Goal: Task Accomplishment & Management: Manage account settings

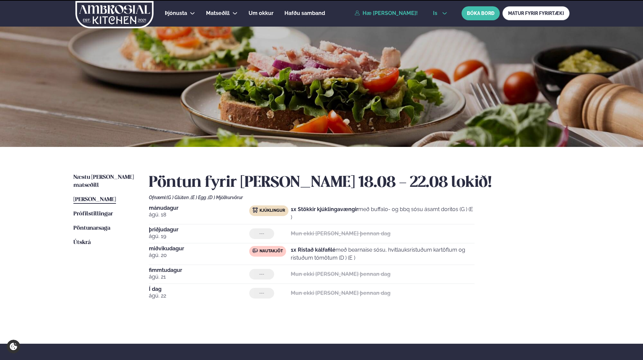
click at [440, 12] on button "is" at bounding box center [439, 13] width 25 height 5
click at [440, 25] on link "en" at bounding box center [439, 25] width 25 height 13
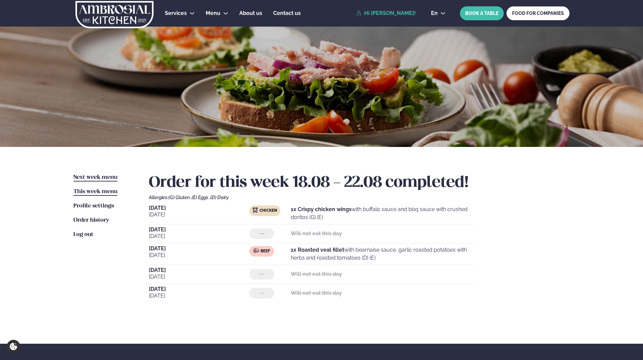
click at [107, 177] on span "Next week menu" at bounding box center [95, 177] width 44 height 6
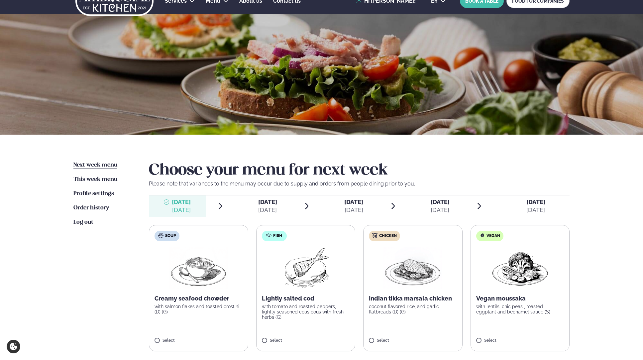
scroll to position [48, 0]
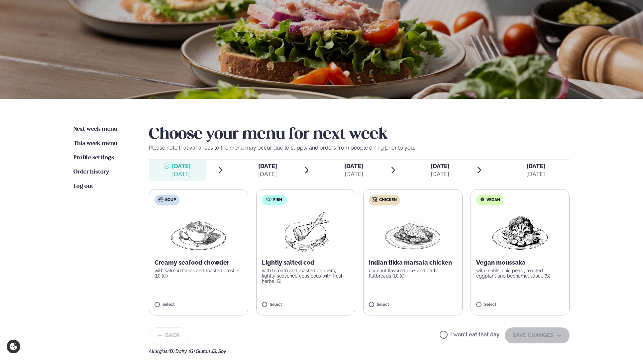
click at [441, 230] on img at bounding box center [412, 232] width 58 height 43
click at [535, 337] on button "SAVE CHANGES" at bounding box center [536, 335] width 65 height 16
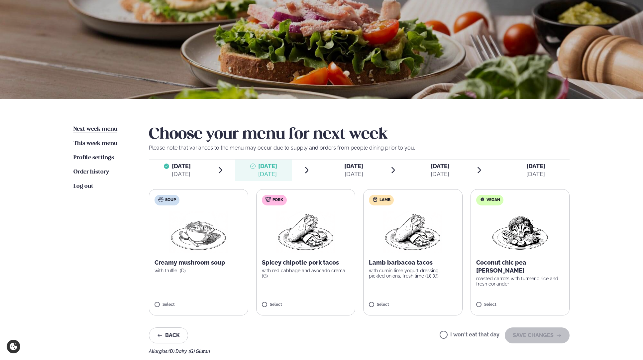
click at [479, 332] on label "I won't eat that day" at bounding box center [469, 335] width 60 height 7
click at [547, 332] on button "SAVE CHANGES" at bounding box center [536, 335] width 65 height 16
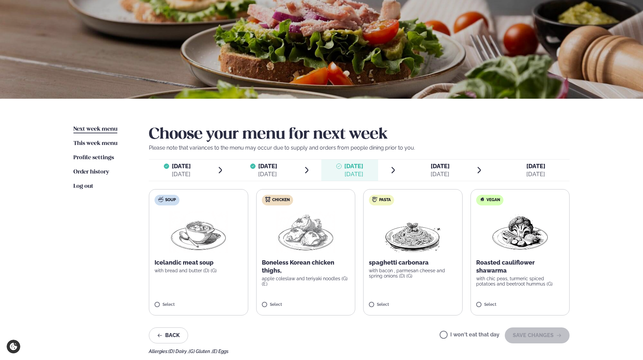
click at [454, 283] on label "Pasta spaghetti carbonara with bacon , parmesan cheese and spring onions (D) (G…" at bounding box center [412, 252] width 99 height 126
click at [542, 338] on button "SAVE CHANGES" at bounding box center [536, 335] width 65 height 16
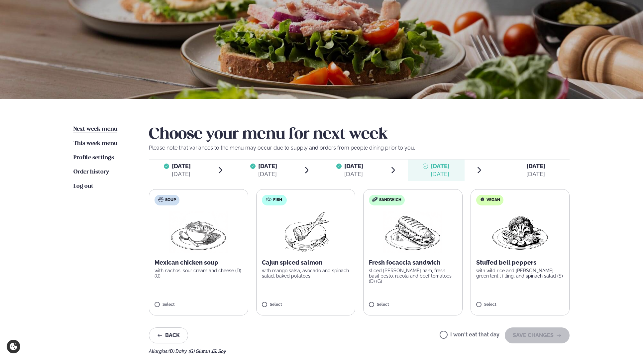
click at [490, 334] on label "I won't eat that day" at bounding box center [469, 335] width 60 height 7
click at [536, 332] on button "SAVE CHANGES" at bounding box center [536, 335] width 65 height 16
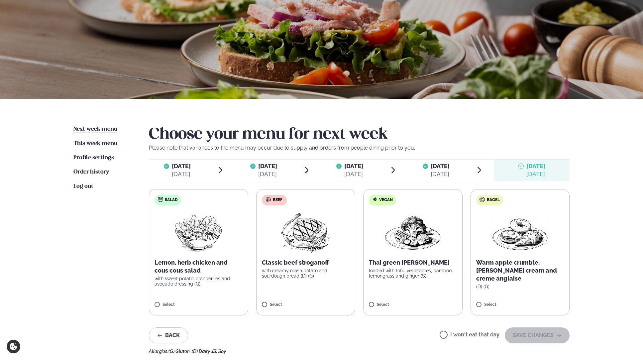
click at [341, 257] on label "Beef Classic beef stroganoff with creamy mash potato and sourdough bread (D) (G…" at bounding box center [305, 252] width 99 height 126
click at [556, 338] on button "SAVE CHANGES" at bounding box center [536, 335] width 65 height 16
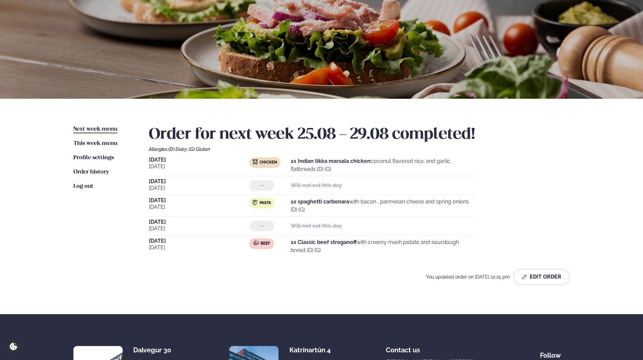
drag, startPoint x: 338, startPoint y: 253, endPoint x: 146, endPoint y: 156, distance: 215.2
click at [146, 156] on div "Next week menu Next week This week menu This week Profile settings Settings Ord…" at bounding box center [321, 206] width 536 height 215
copy div "[DATE] Chicken 1x Indian tikka marsala chicken coconut flavored rice, and garli…"
click at [405, 77] on div at bounding box center [321, 38] width 643 height 120
